Goal: Task Accomplishment & Management: Manage account settings

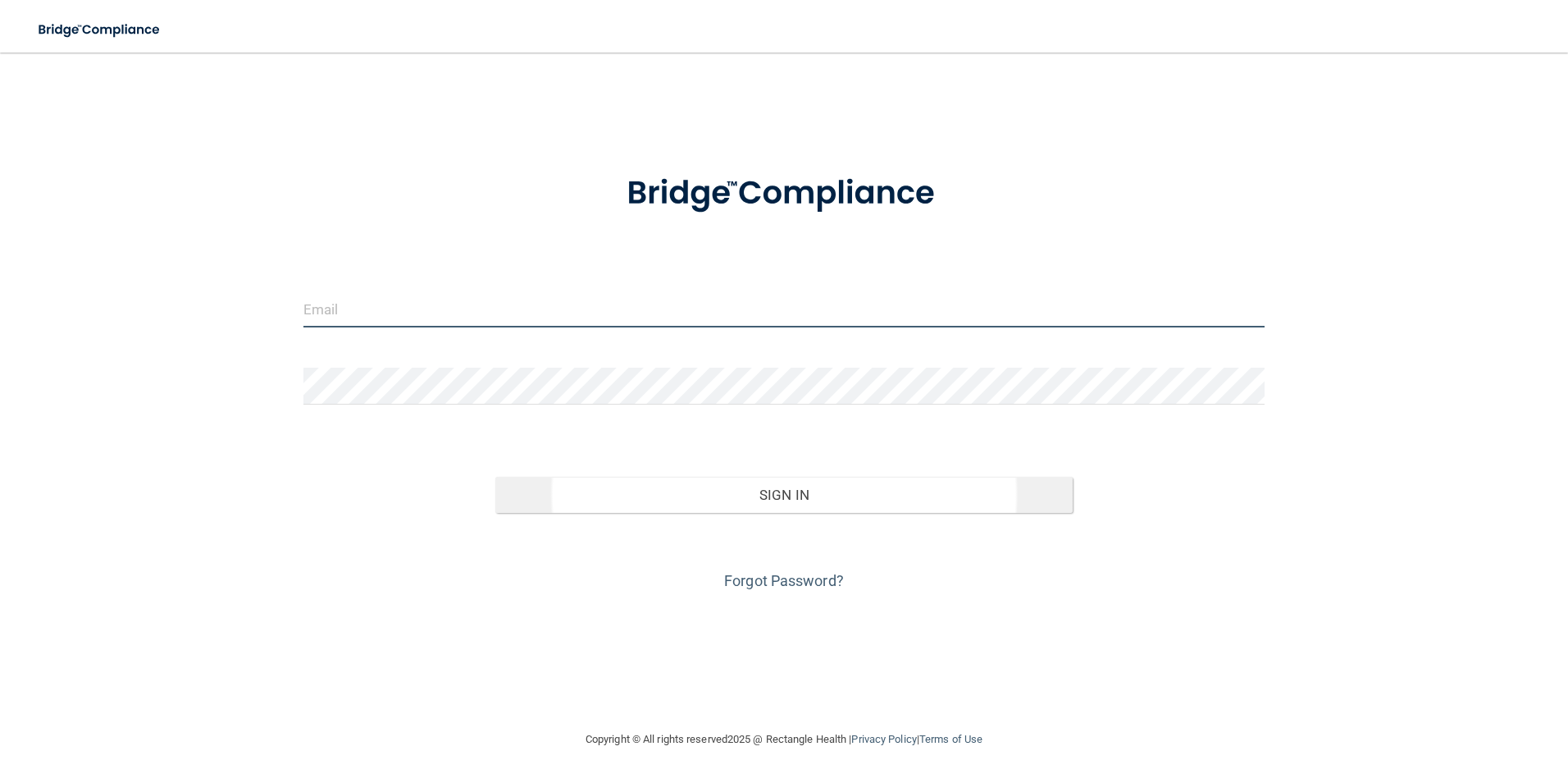
type input "[EMAIL_ADDRESS][DOMAIN_NAME]"
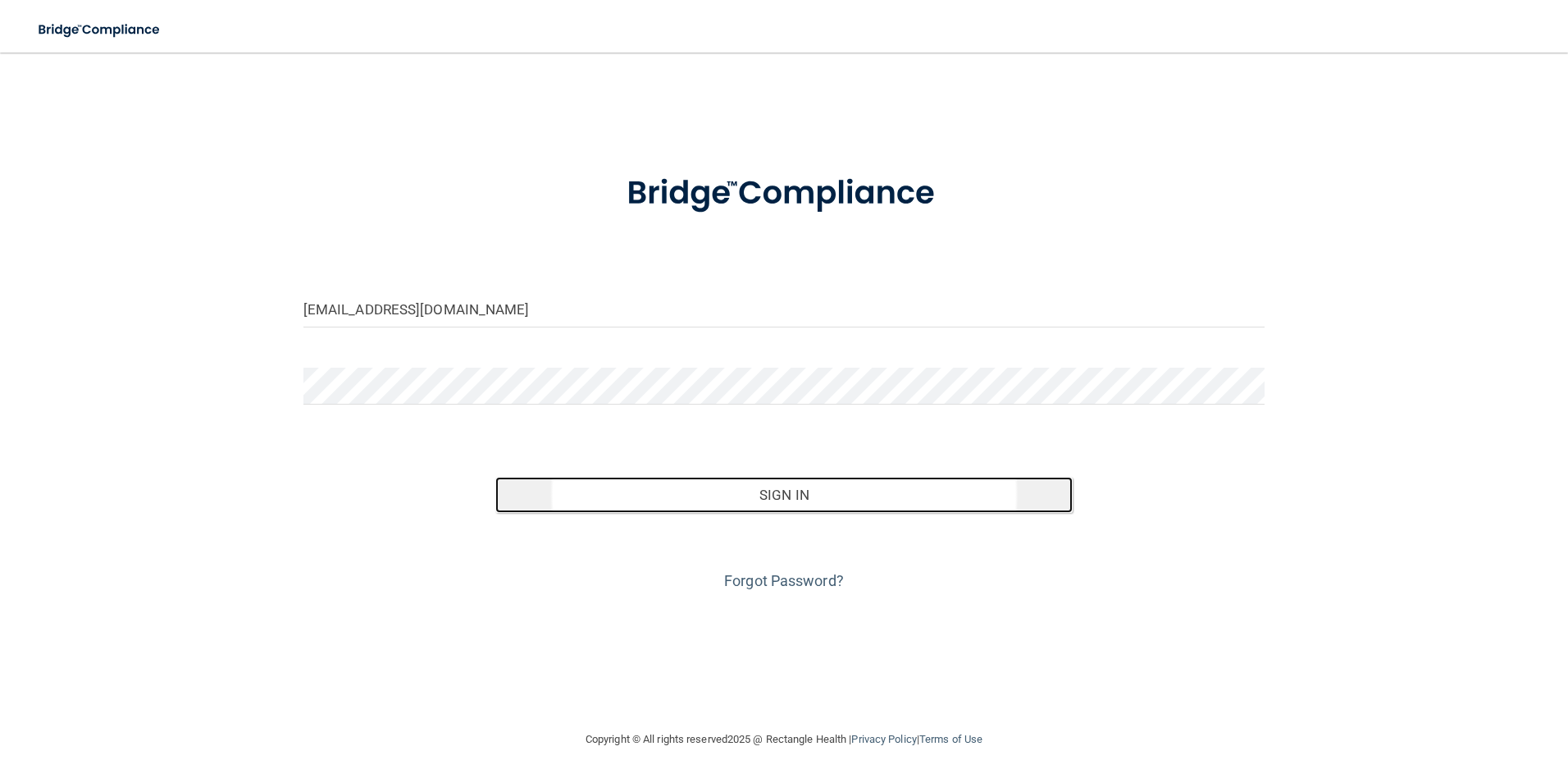
click at [707, 489] on button "Sign In" at bounding box center [784, 495] width 578 height 36
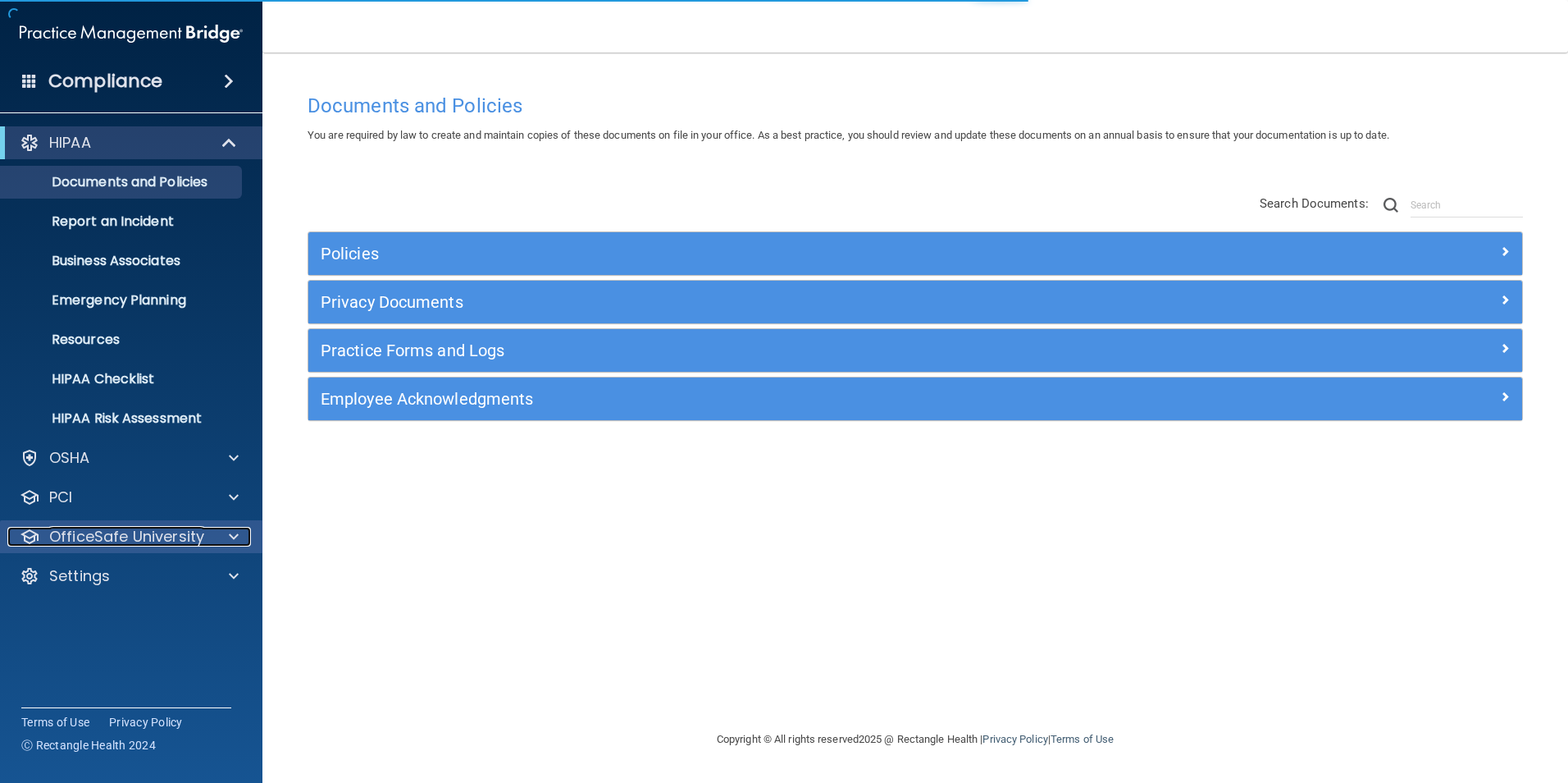
click at [182, 527] on p "OfficeSafe University" at bounding box center [127, 537] width 155 height 20
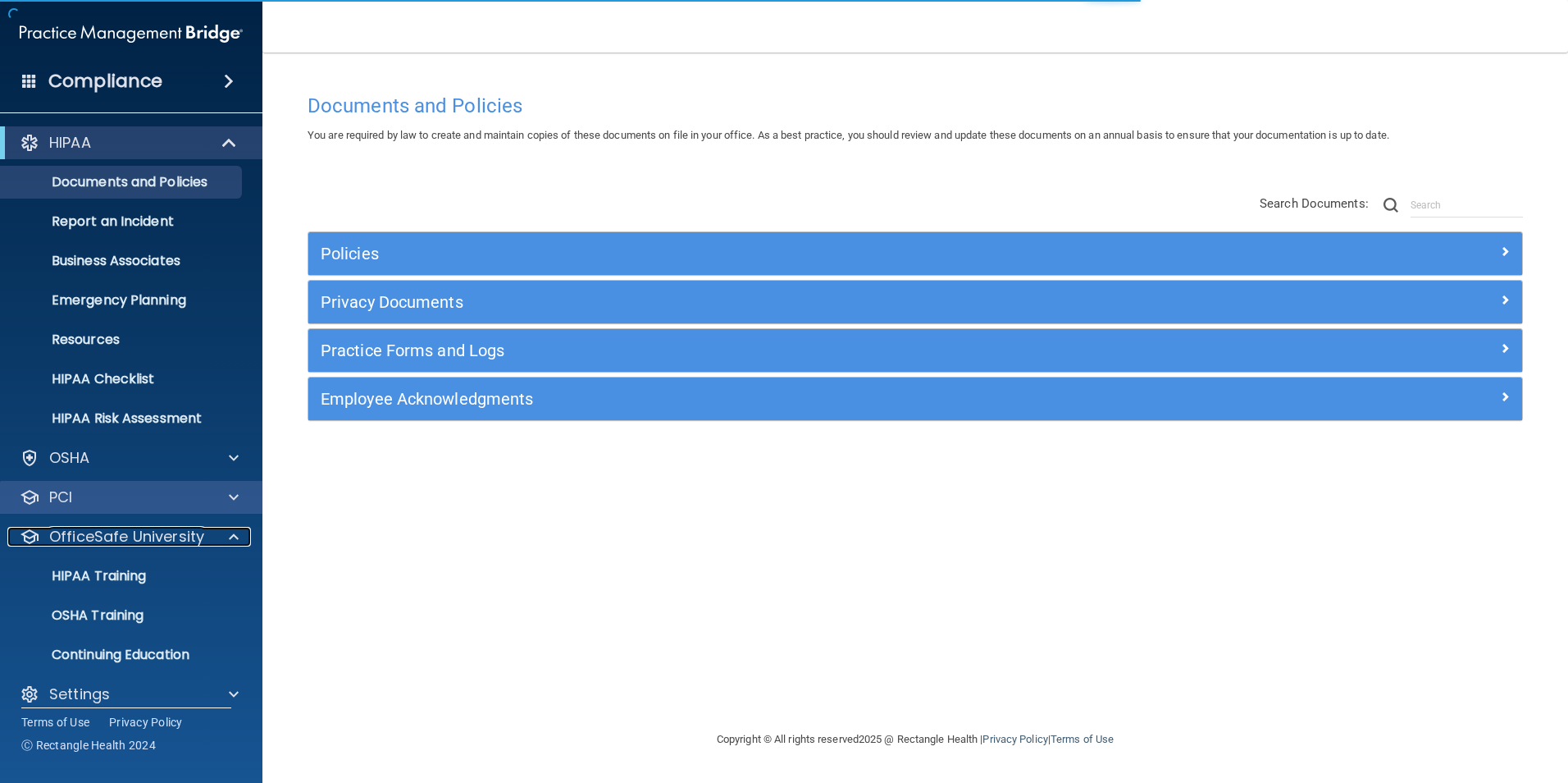
scroll to position [16, 0]
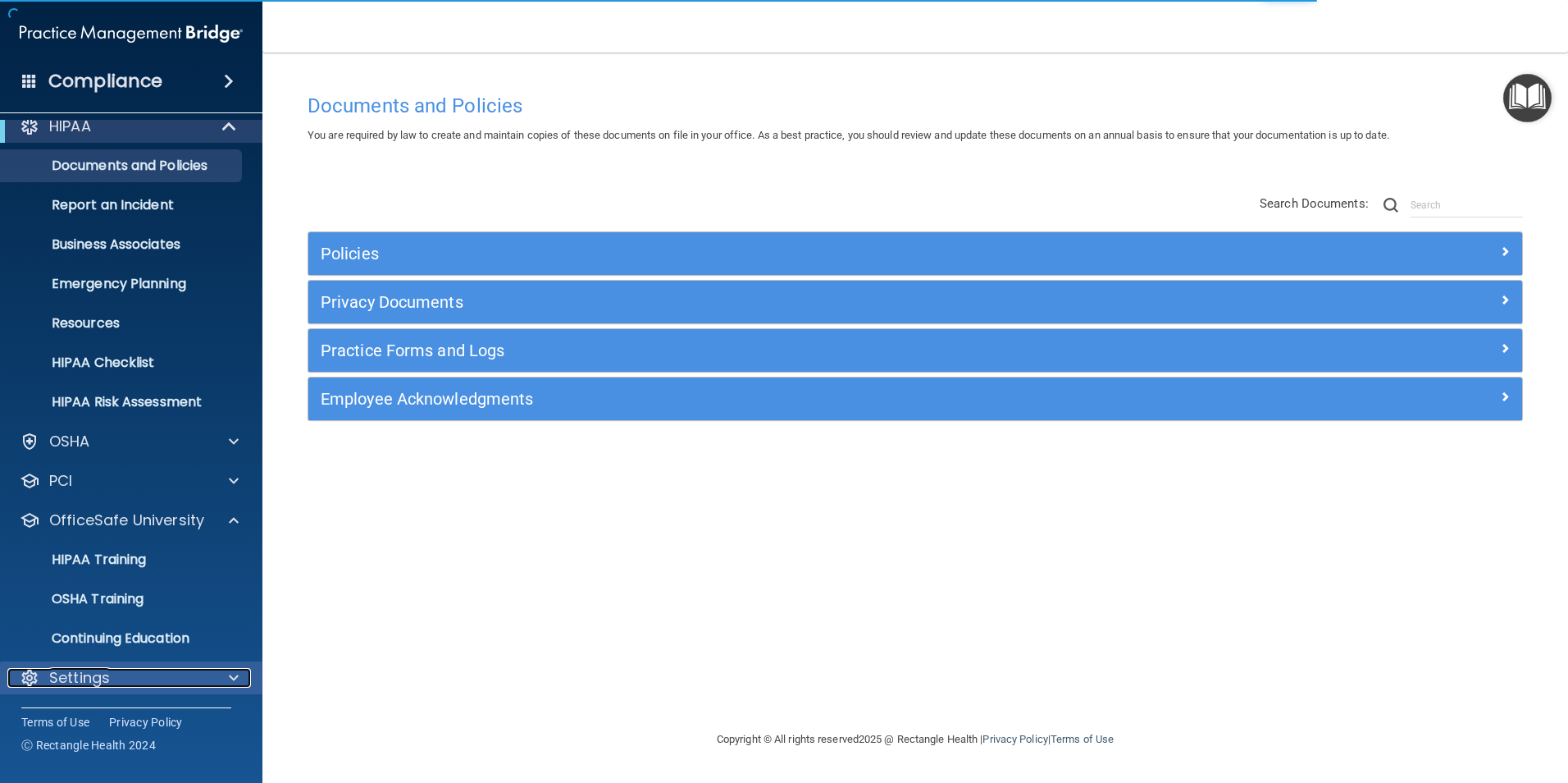
click at [90, 670] on p "Settings" at bounding box center [80, 678] width 61 height 20
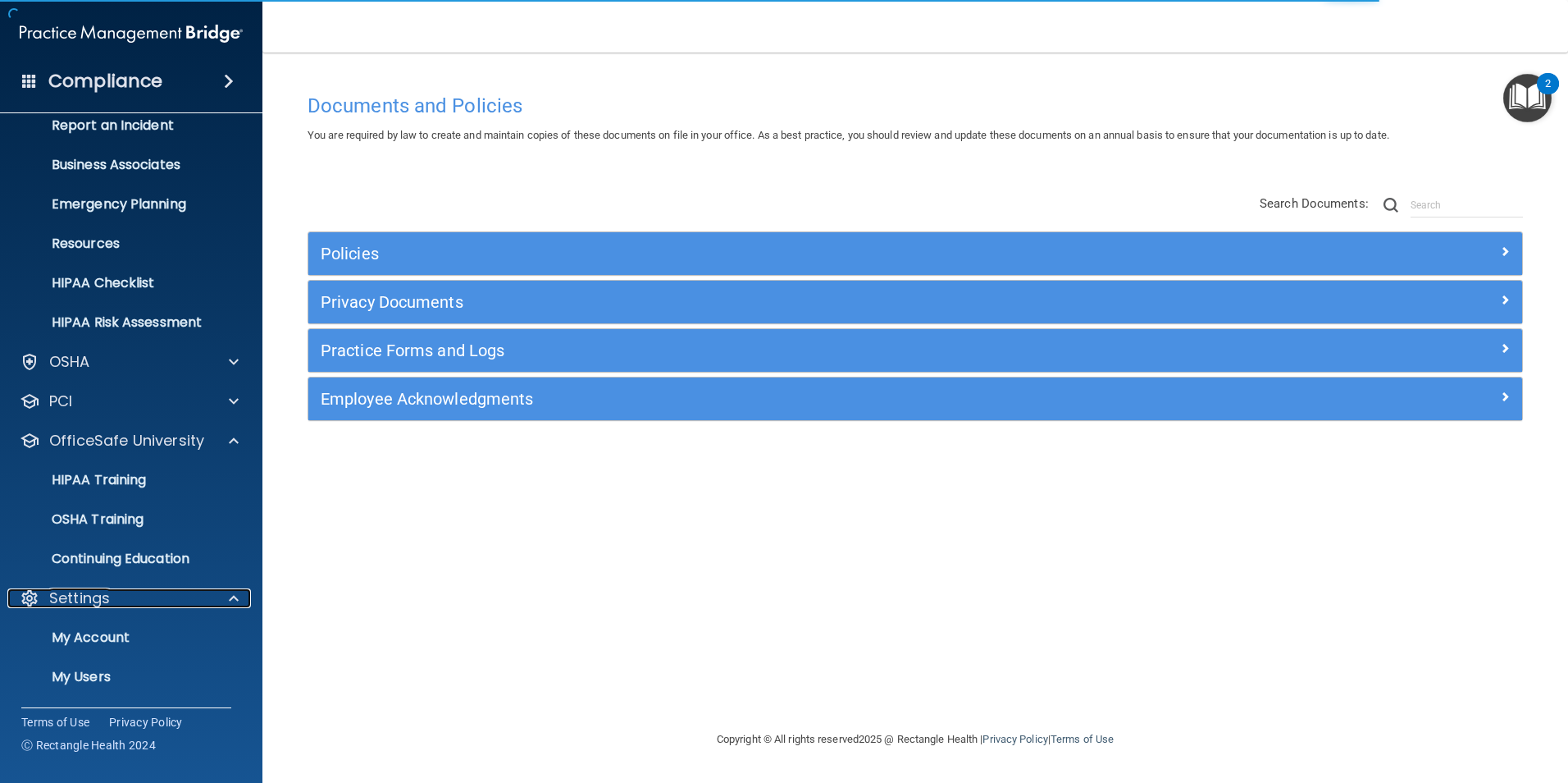
scroll to position [174, 0]
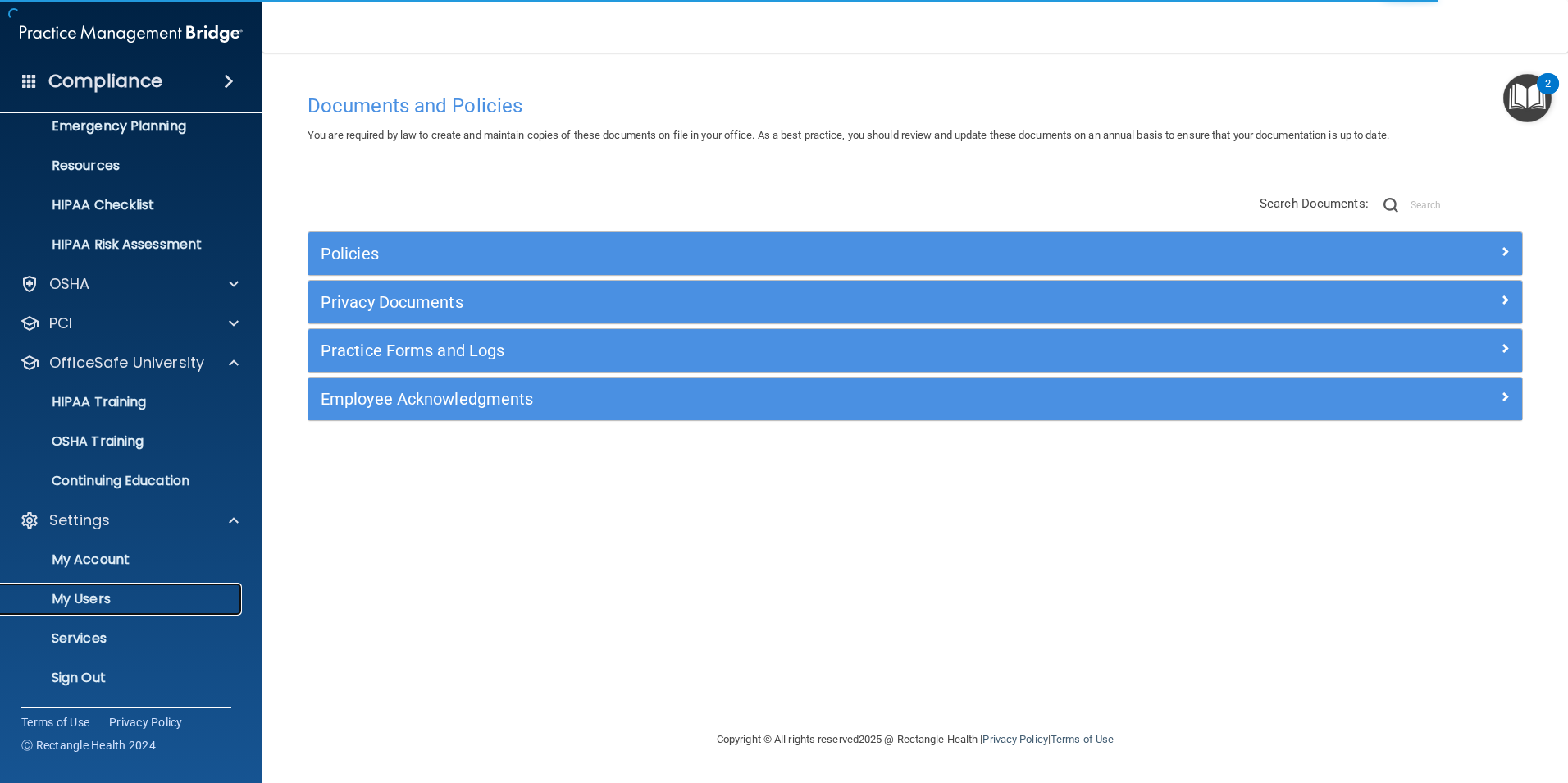
click at [90, 601] on p "My Users" at bounding box center [122, 599] width 224 height 16
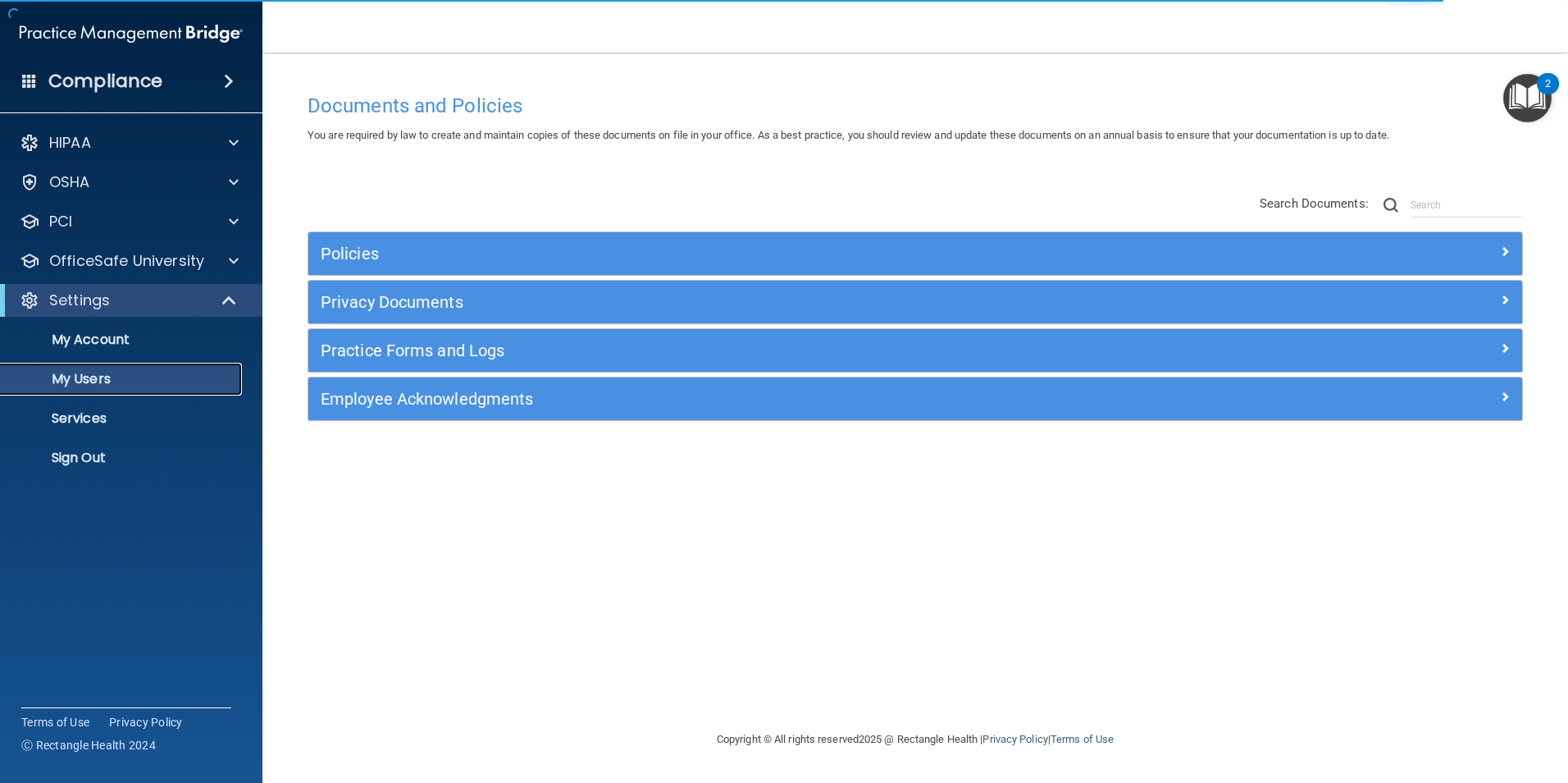
select select "20"
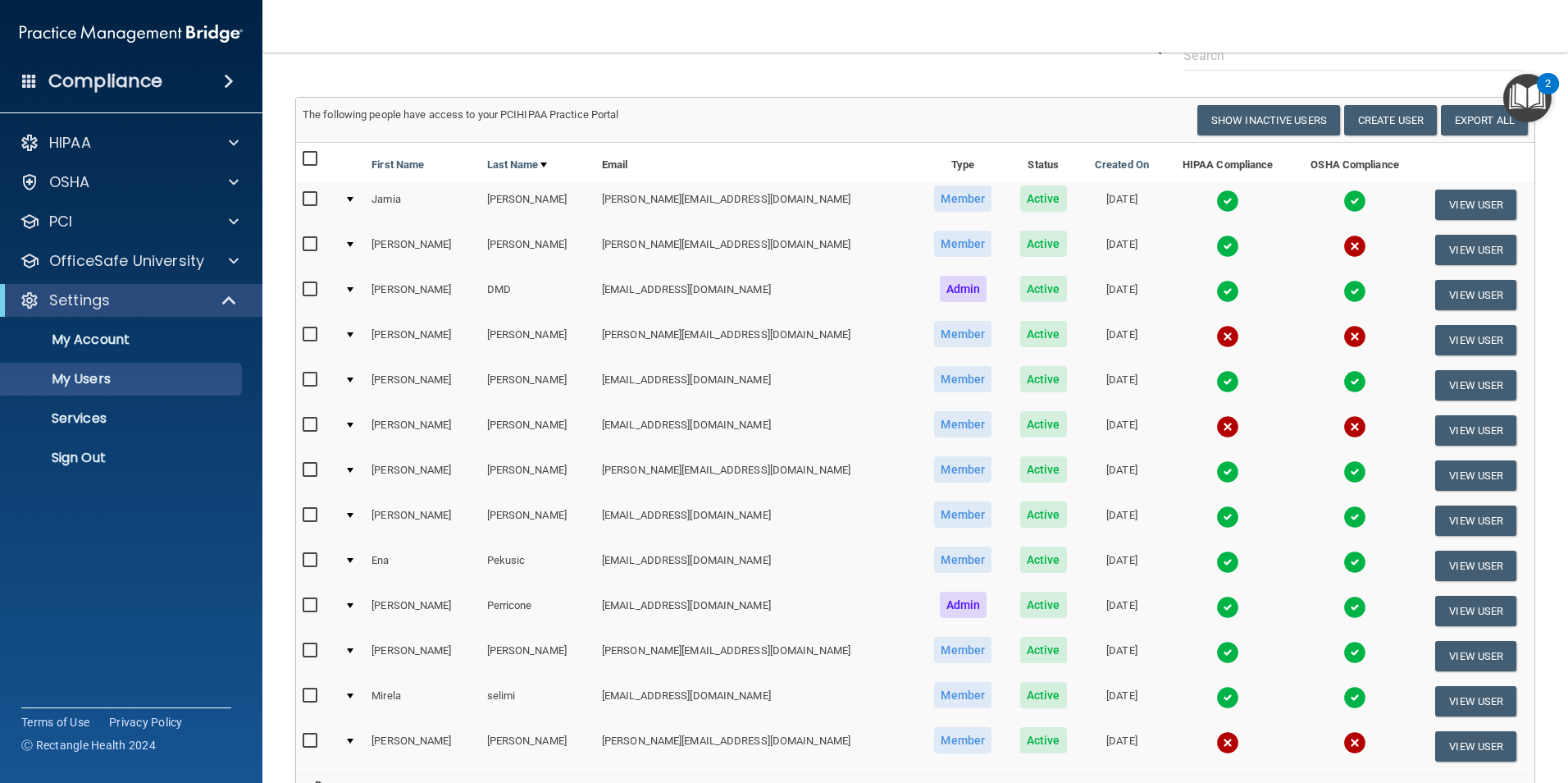
scroll to position [13, 0]
